Goal: Task Accomplishment & Management: Manage account settings

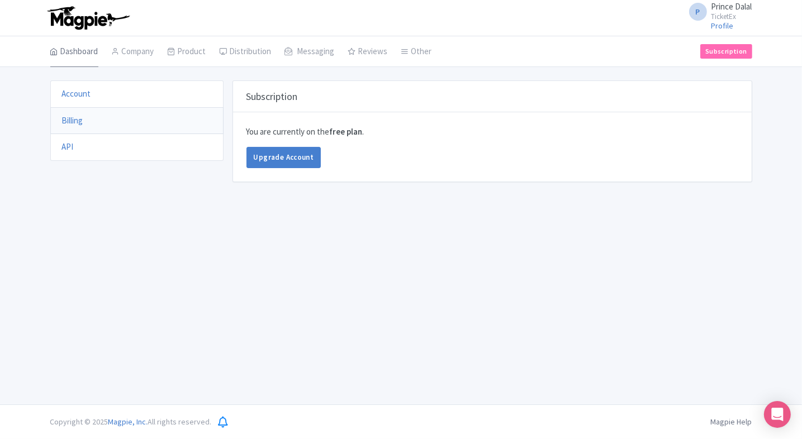
click at [92, 60] on link "Dashboard" at bounding box center [74, 51] width 48 height 31
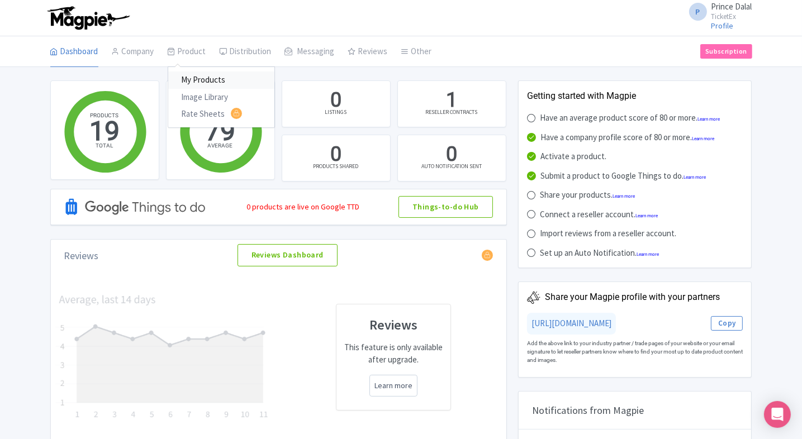
click at [192, 72] on link "My Products" at bounding box center [221, 80] width 106 height 17
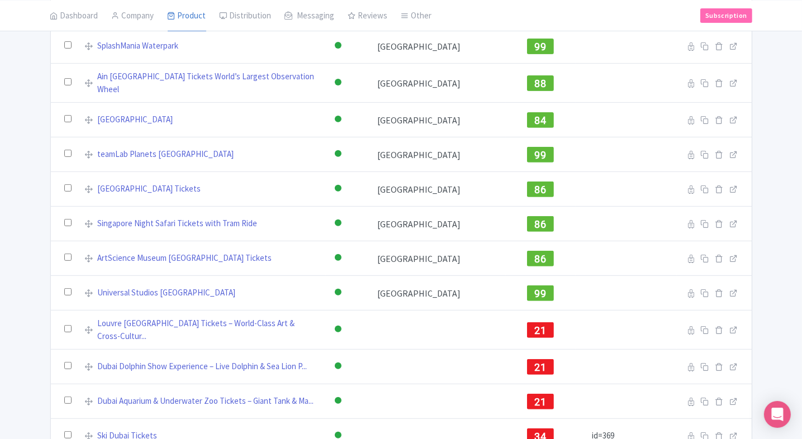
scroll to position [410, 0]
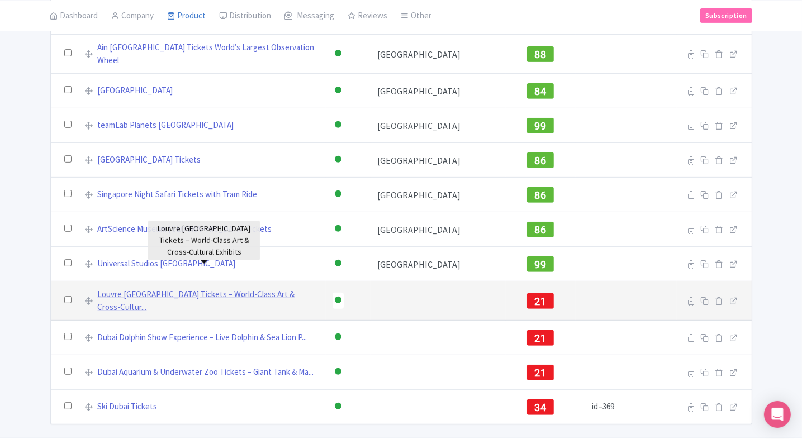
click at [130, 288] on link "Louvre [GEOGRAPHIC_DATA] Tickets – World-Class Art & Cross-Cultur..." at bounding box center [209, 300] width 222 height 25
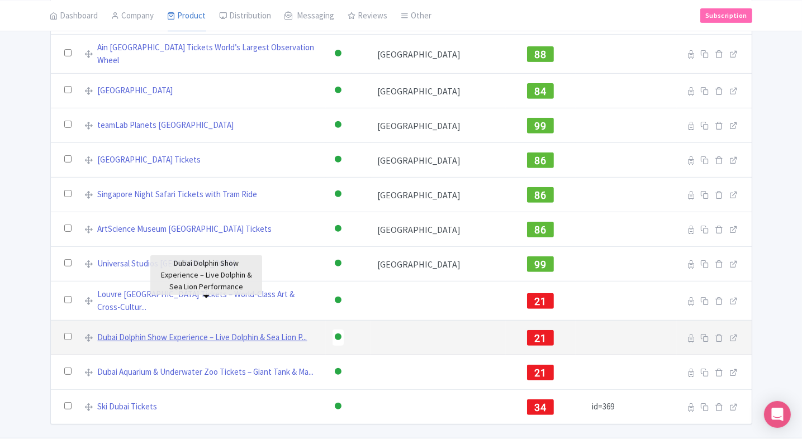
click at [126, 331] on link "Dubai Dolphin Show Experience – Live Dolphin & Sea Lion P..." at bounding box center [203, 337] width 210 height 13
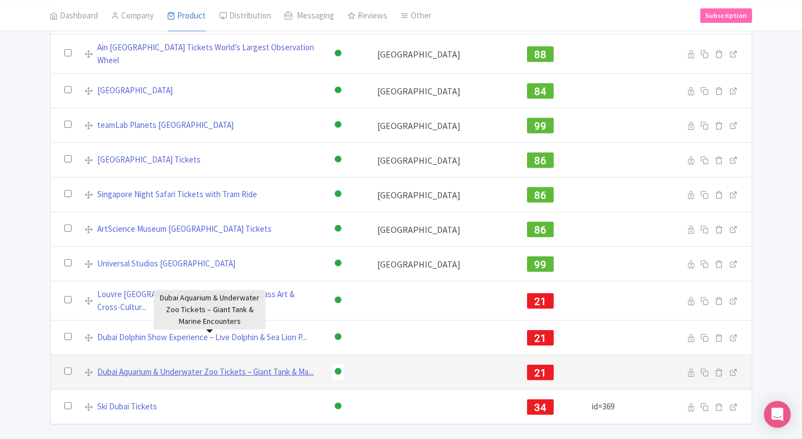
click at [111, 366] on link "Dubai Aquarium & Underwater Zoo Tickets – Giant Tank & Ma..." at bounding box center [206, 372] width 216 height 13
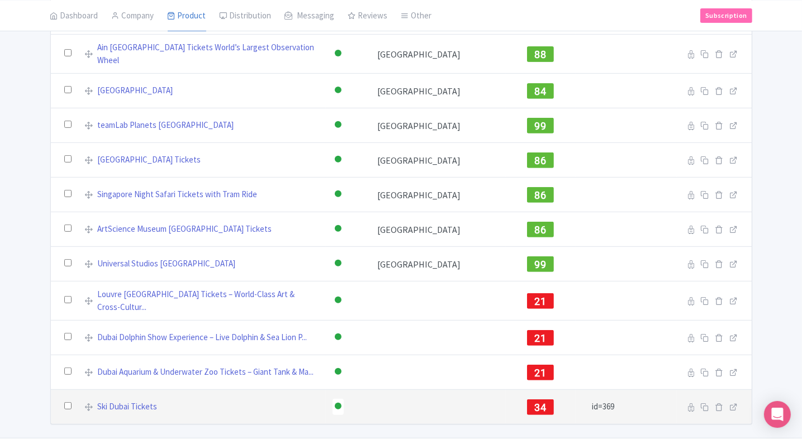
click at [100, 401] on div "Ski Dubai Tickets" at bounding box center [202, 407] width 235 height 13
click at [103, 401] on link "Ski Dubai Tickets" at bounding box center [128, 407] width 60 height 13
